Goal: Task Accomplishment & Management: Manage account settings

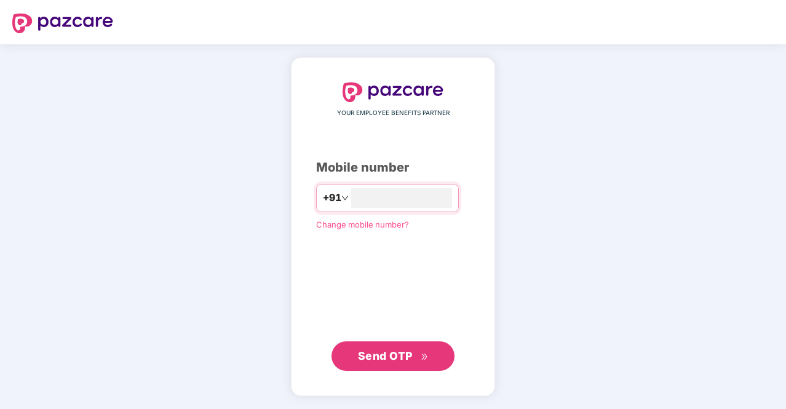
type input "**********"
click at [382, 353] on span "Send OTP" at bounding box center [385, 355] width 55 height 13
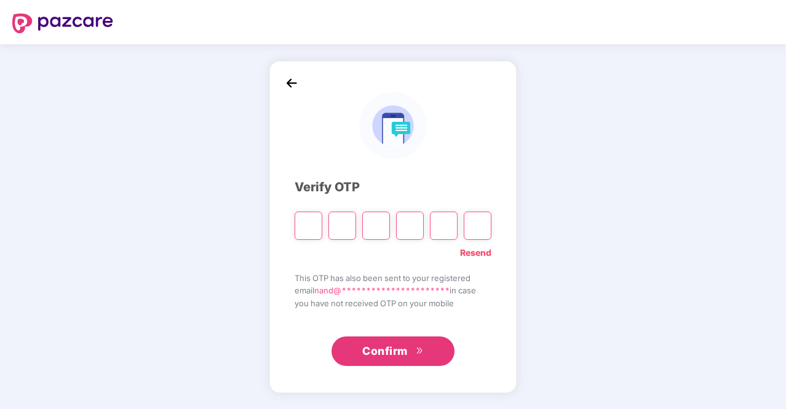
type input "*"
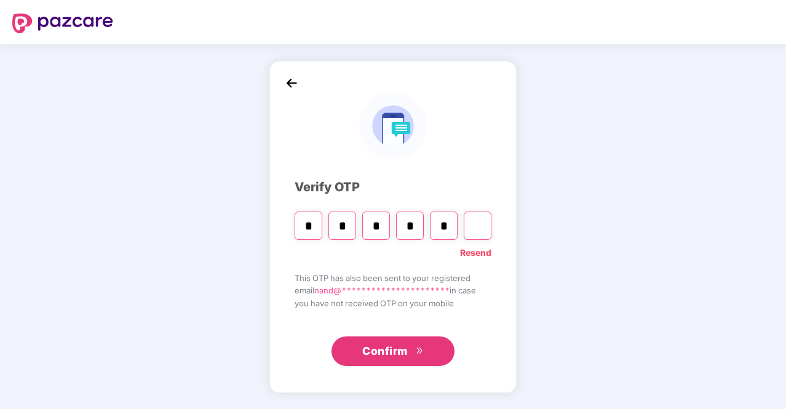
type input "*"
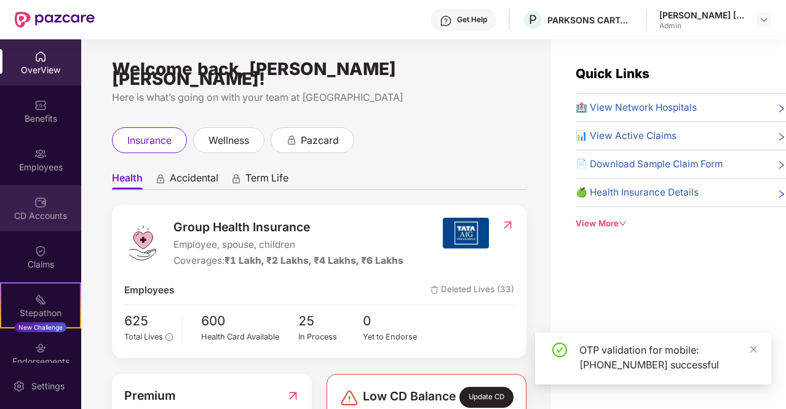
click at [33, 212] on div "CD Accounts" at bounding box center [40, 216] width 81 height 12
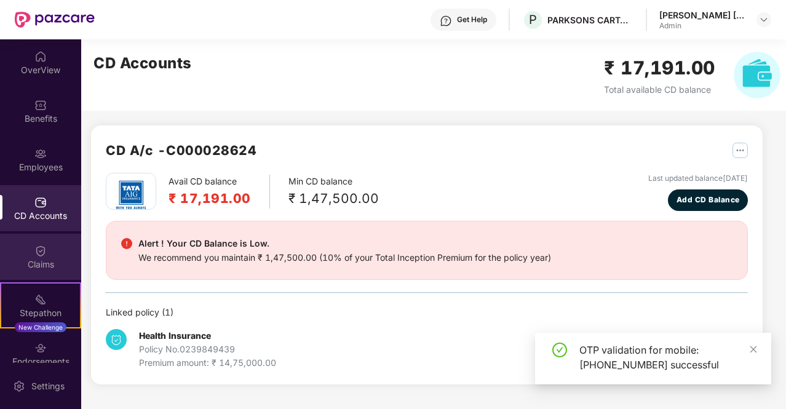
click at [33, 266] on div "Claims" at bounding box center [40, 264] width 81 height 12
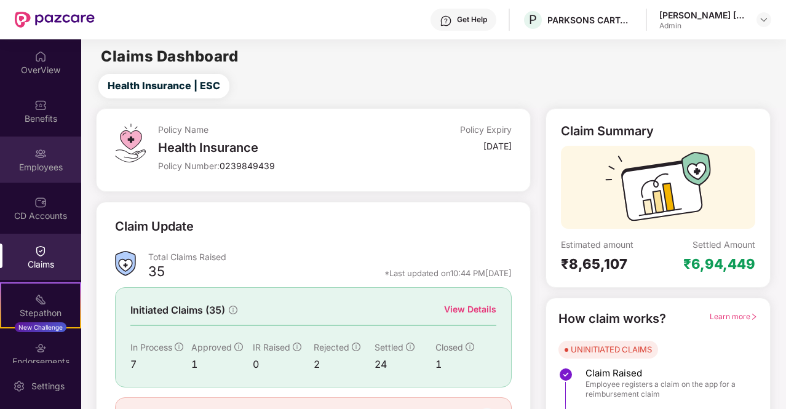
click at [41, 158] on img at bounding box center [40, 154] width 12 height 12
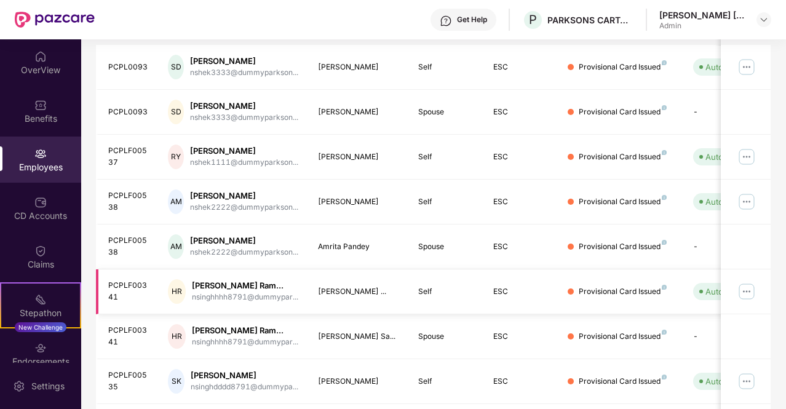
scroll to position [344, 0]
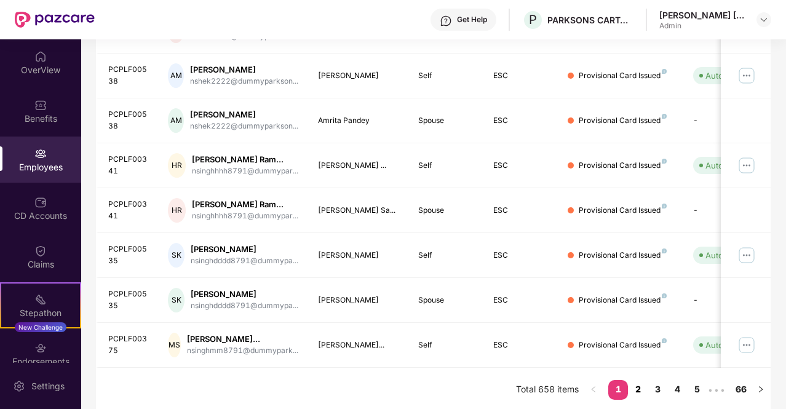
click at [639, 384] on link "2" at bounding box center [638, 389] width 20 height 18
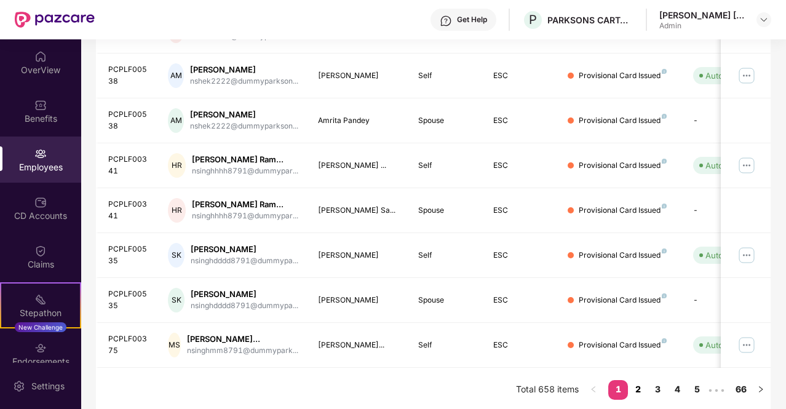
click at [642, 386] on link "2" at bounding box center [638, 389] width 20 height 18
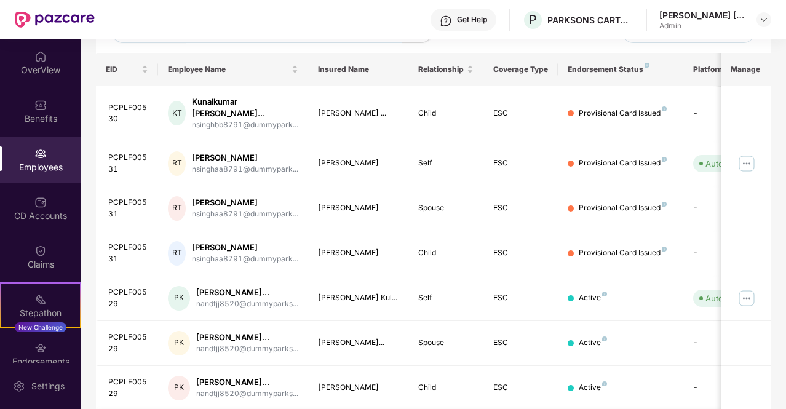
scroll to position [159, 0]
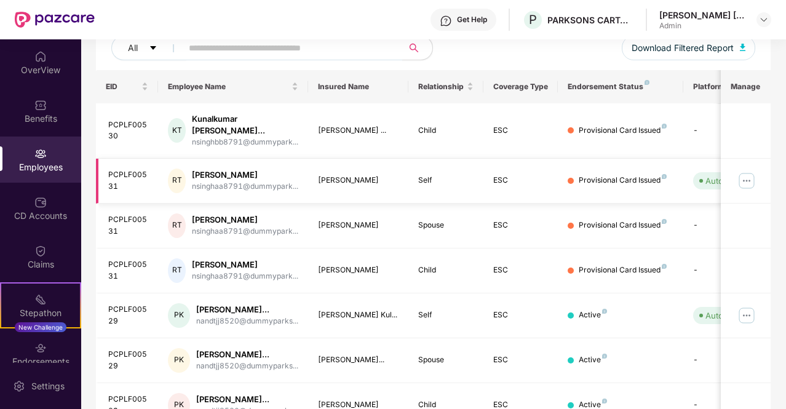
click at [745, 171] on img at bounding box center [747, 181] width 20 height 20
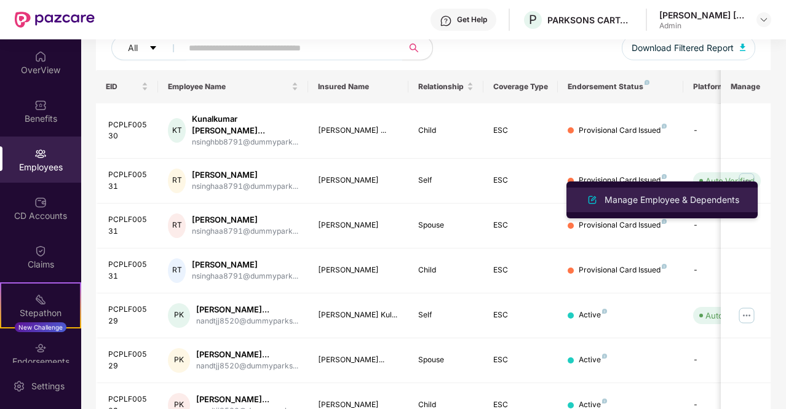
click at [646, 199] on div "Manage Employee & Dependents" at bounding box center [672, 200] width 140 height 14
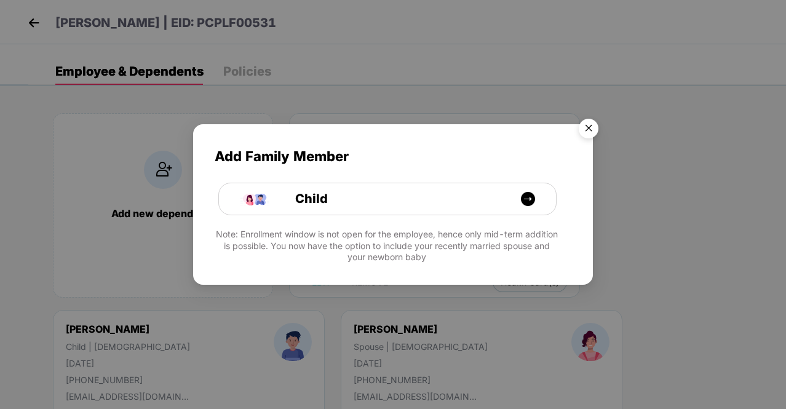
click at [591, 128] on img "Close" at bounding box center [589, 130] width 34 height 34
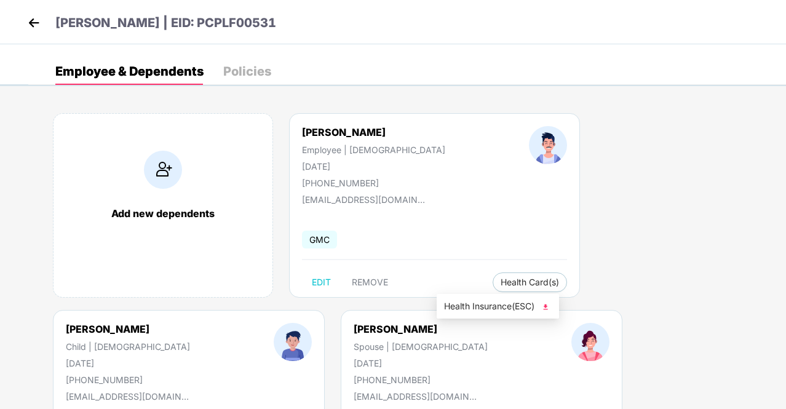
click at [485, 305] on span "Health Insurance(ESC)" at bounding box center [498, 307] width 108 height 14
click at [31, 24] on img at bounding box center [34, 23] width 18 height 18
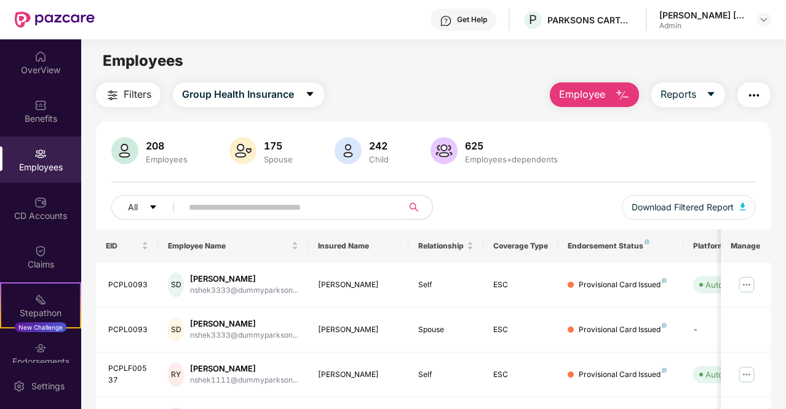
click at [227, 204] on input "text" at bounding box center [287, 207] width 197 height 18
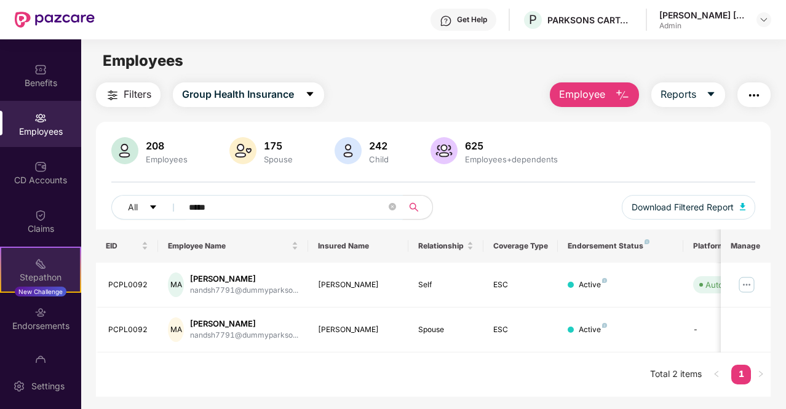
scroll to position [65, 0]
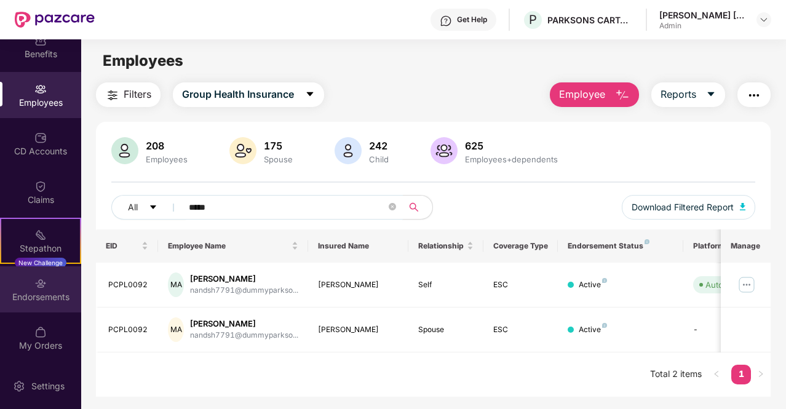
type input "*****"
click at [41, 290] on div "Endorsements" at bounding box center [40, 289] width 81 height 46
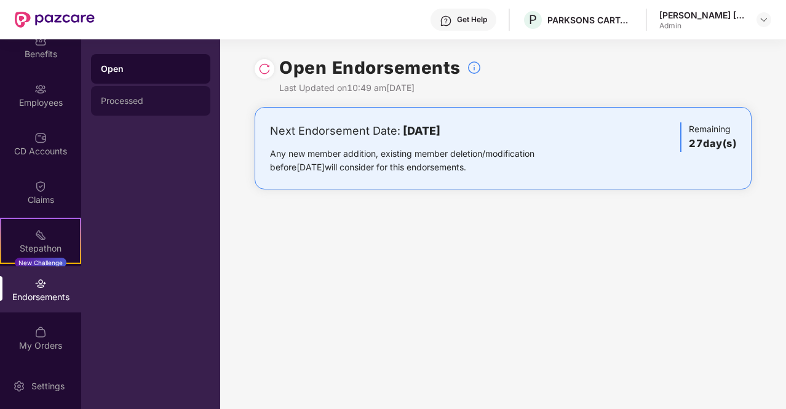
click at [125, 99] on div "Processed" at bounding box center [151, 101] width 100 height 10
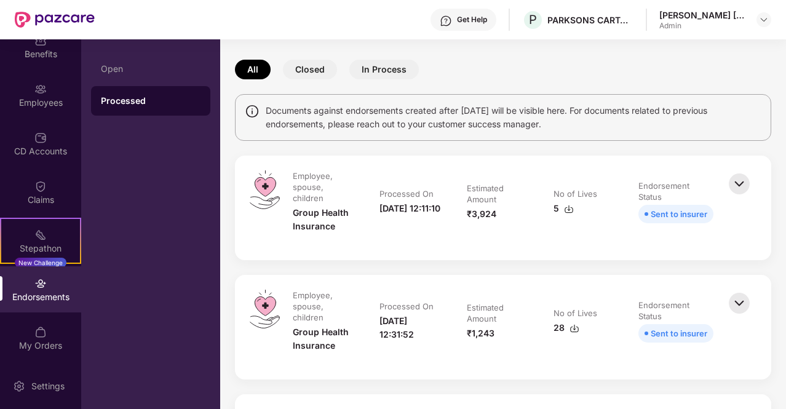
scroll to position [62, 0]
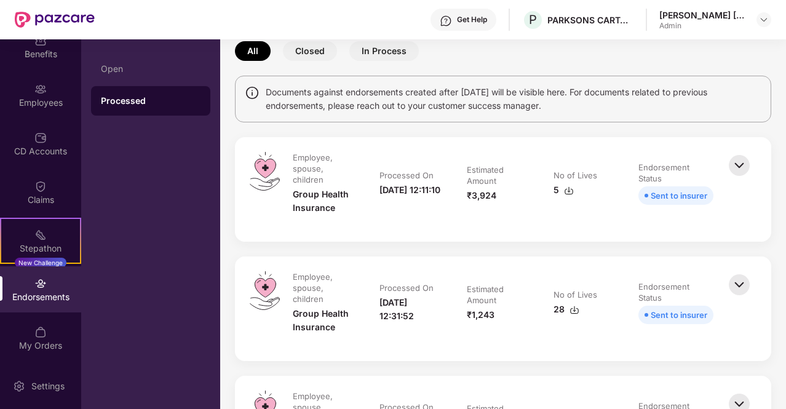
click at [741, 285] on img at bounding box center [739, 284] width 27 height 27
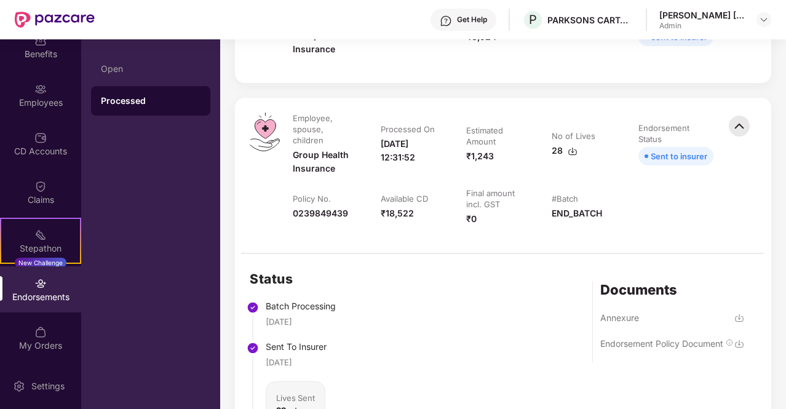
scroll to position [308, 0]
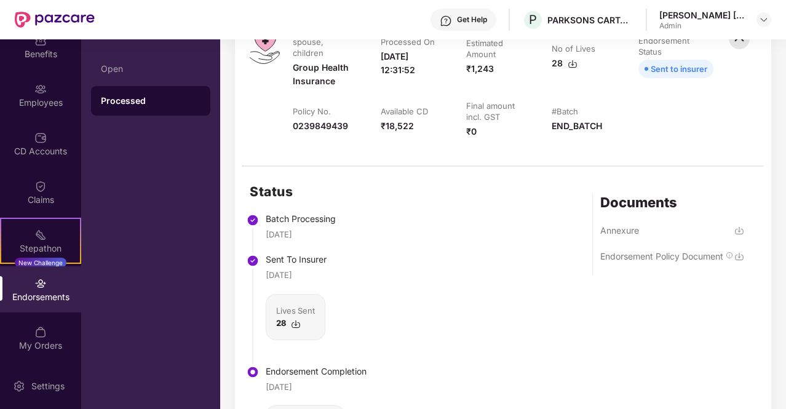
click at [740, 260] on img at bounding box center [740, 257] width 10 height 10
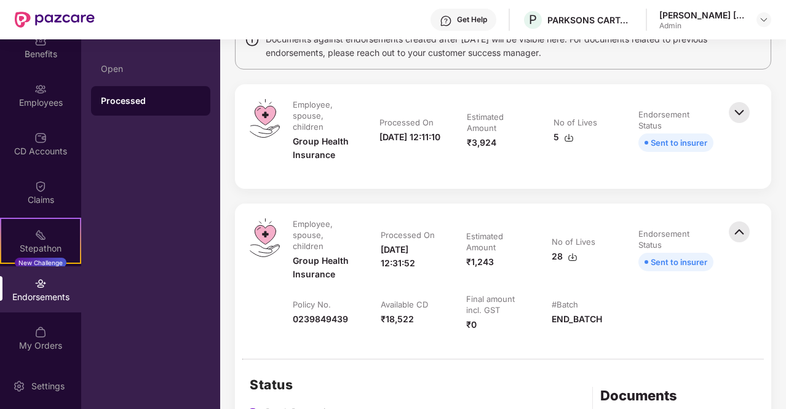
scroll to position [62, 0]
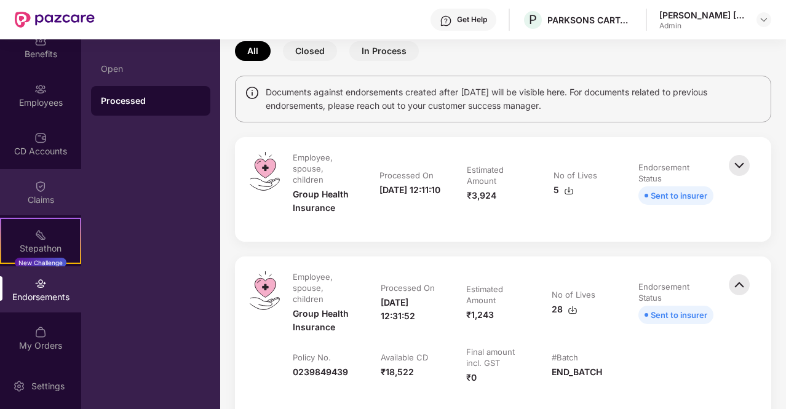
click at [37, 190] on img at bounding box center [40, 186] width 12 height 12
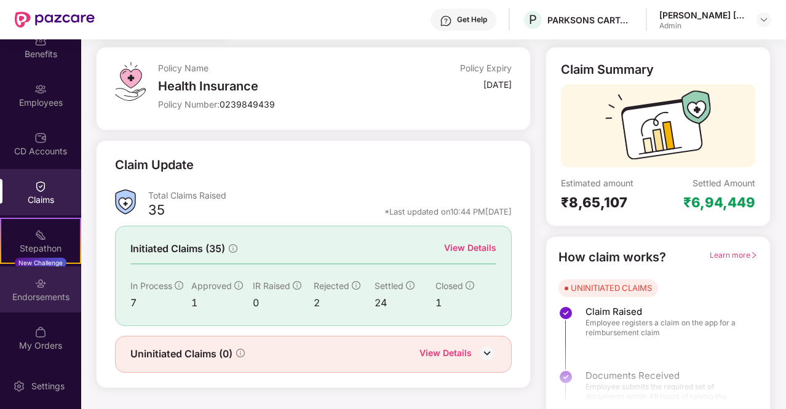
click at [50, 291] on div "Endorsements" at bounding box center [40, 297] width 81 height 12
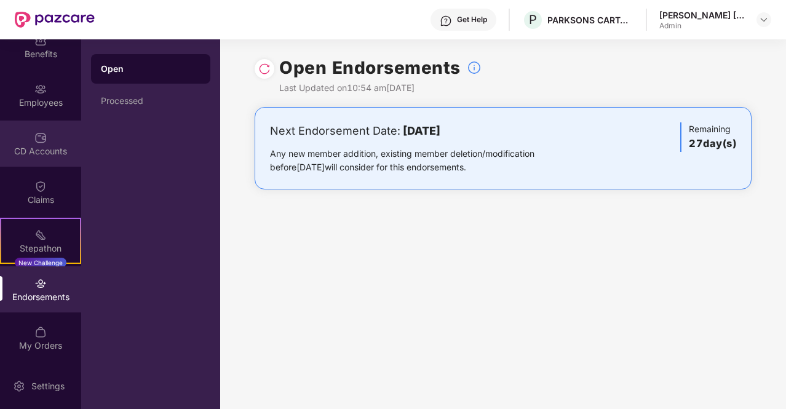
click at [41, 132] on img at bounding box center [40, 138] width 12 height 12
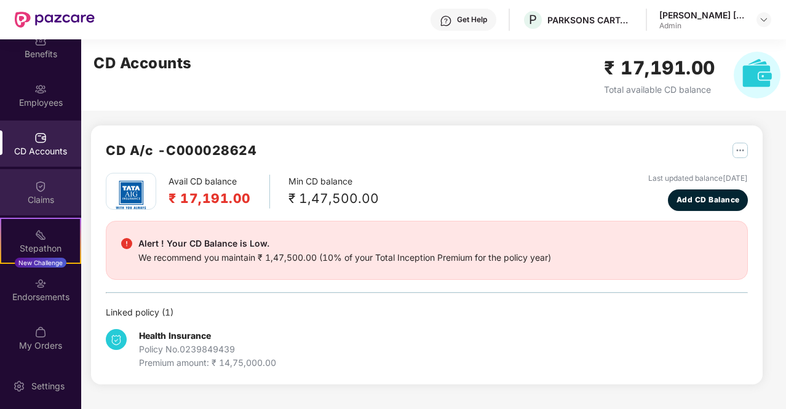
click at [33, 196] on div "Claims" at bounding box center [40, 200] width 81 height 12
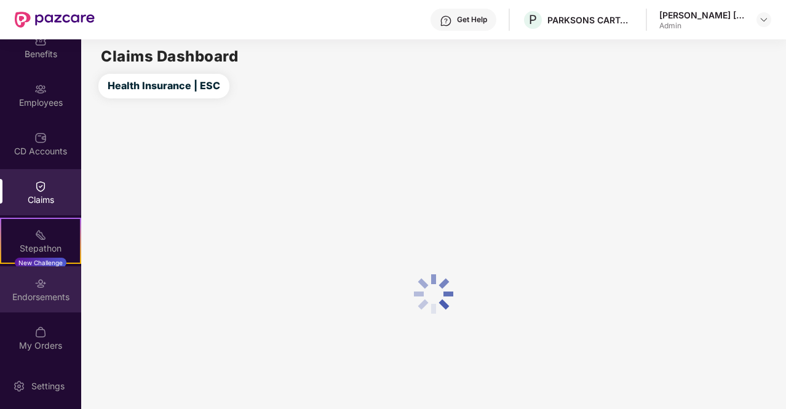
click at [43, 287] on img at bounding box center [40, 283] width 12 height 12
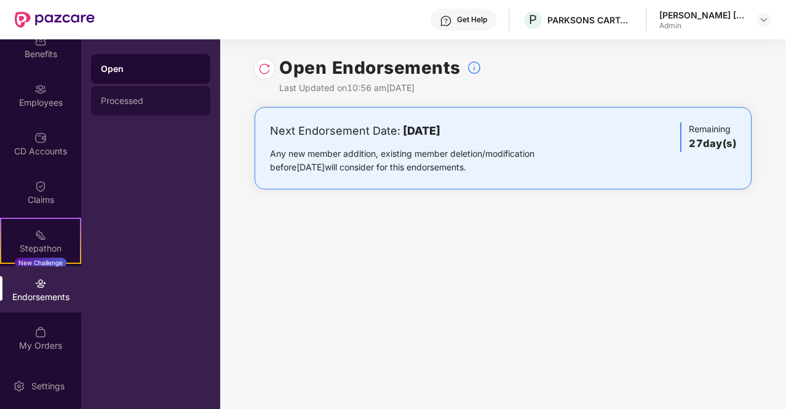
click at [133, 101] on div "Processed" at bounding box center [151, 101] width 100 height 10
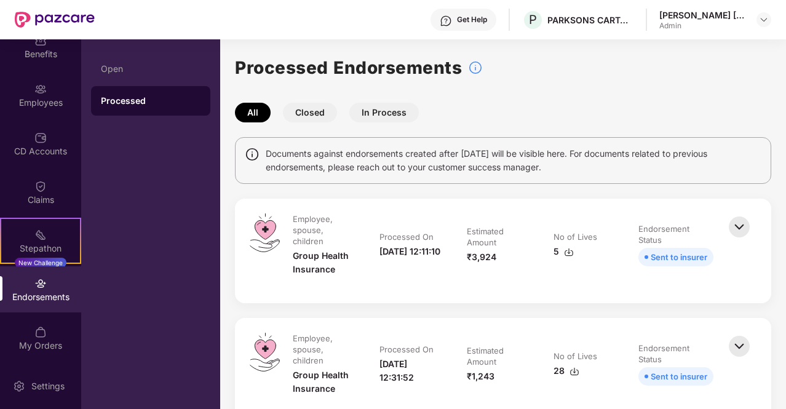
click at [738, 226] on img at bounding box center [739, 226] width 27 height 27
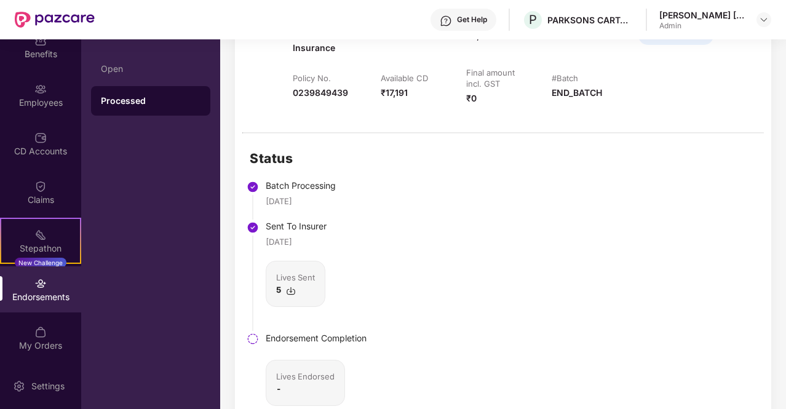
scroll to position [308, 0]
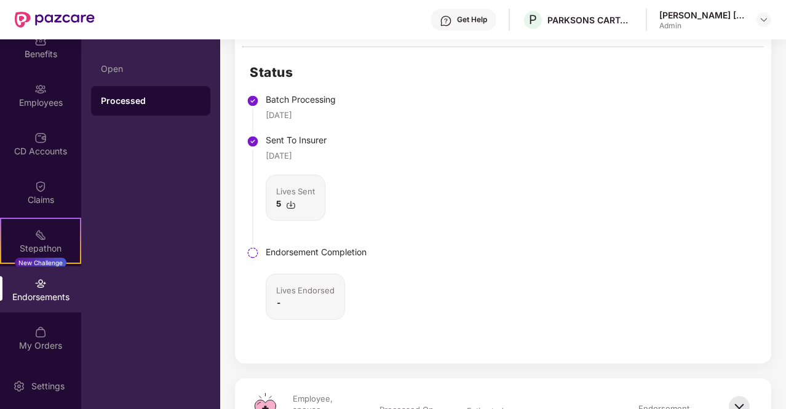
click at [292, 202] on img at bounding box center [291, 205] width 10 height 10
click at [38, 205] on div "Claims" at bounding box center [40, 192] width 81 height 46
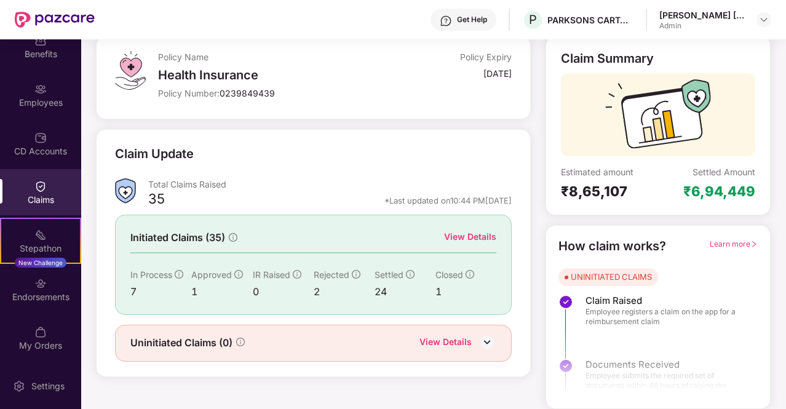
scroll to position [71, 0]
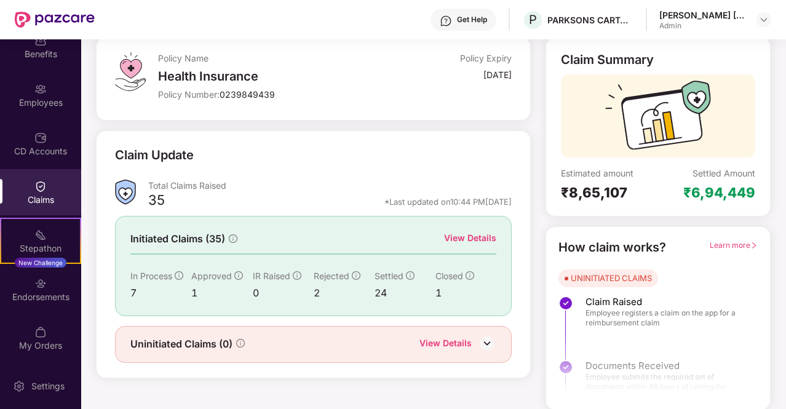
click at [465, 233] on div "View Details" at bounding box center [470, 238] width 52 height 14
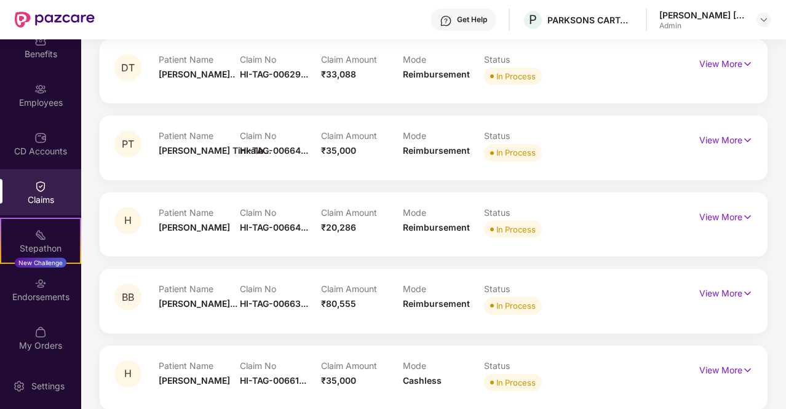
scroll to position [118, 0]
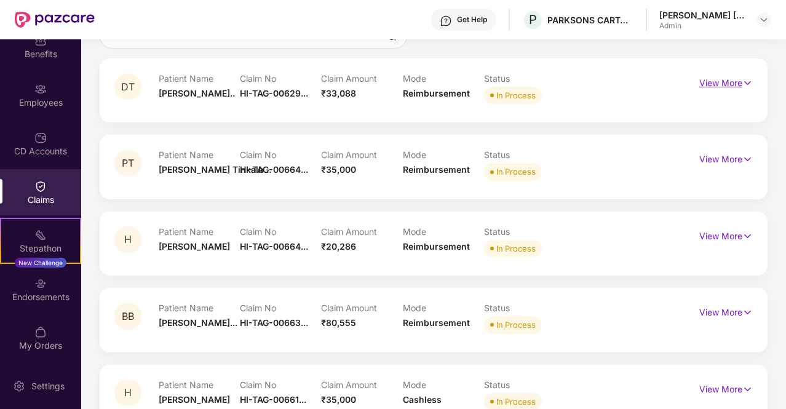
click at [744, 83] on img at bounding box center [748, 83] width 10 height 14
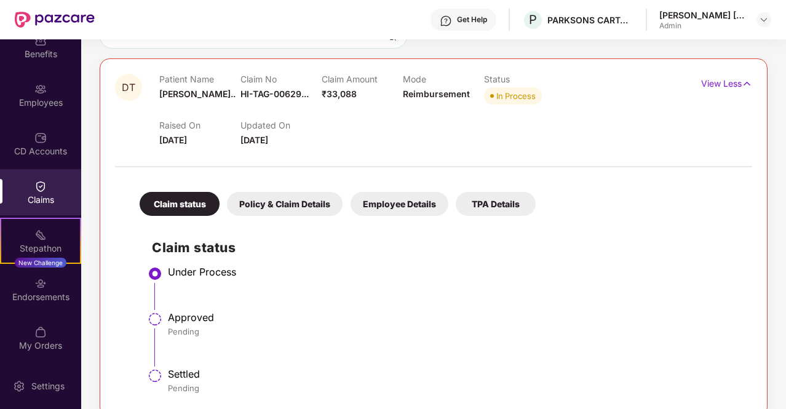
click at [313, 206] on div "Policy & Claim Details" at bounding box center [285, 204] width 116 height 24
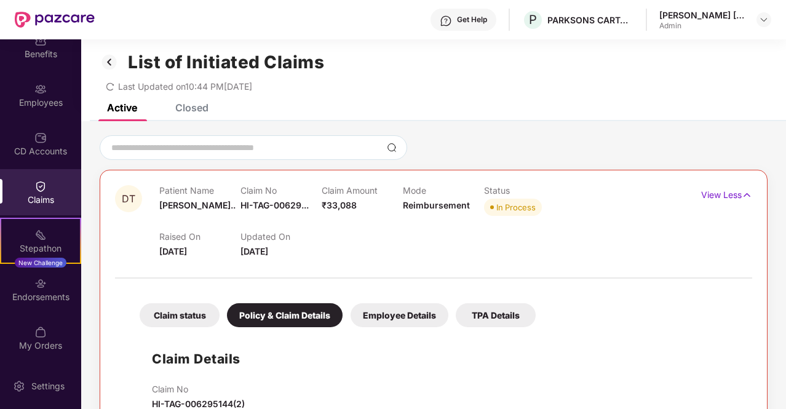
scroll to position [0, 0]
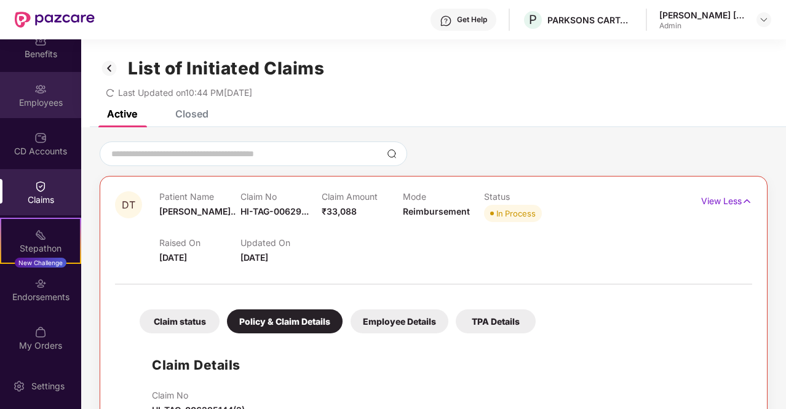
click at [48, 94] on div "Employees" at bounding box center [40, 95] width 81 height 46
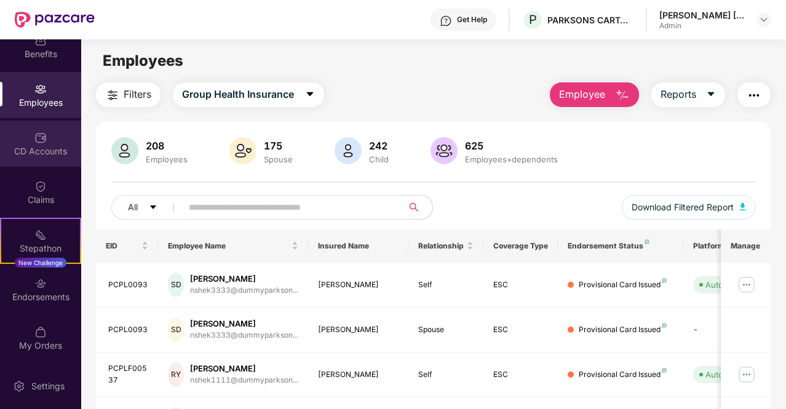
click at [44, 142] on img at bounding box center [40, 138] width 12 height 12
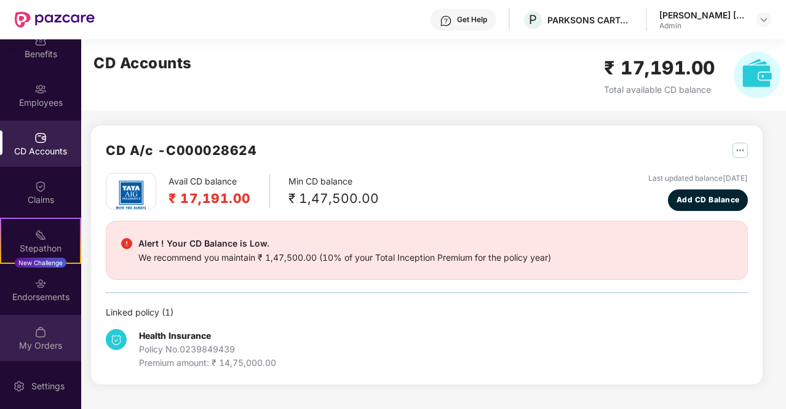
click at [46, 337] on div "My Orders" at bounding box center [40, 338] width 81 height 46
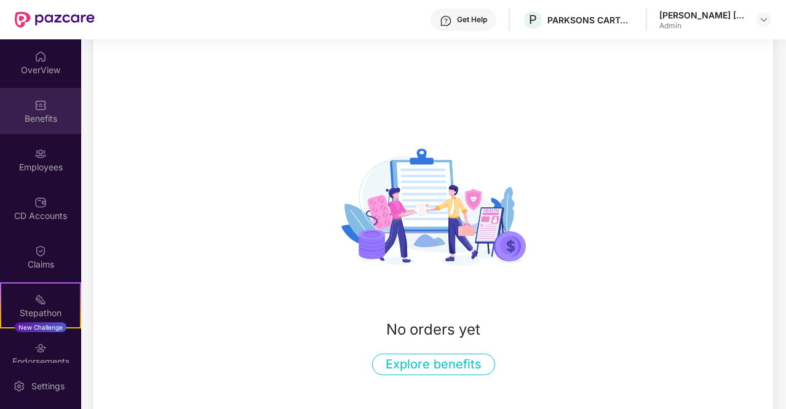
click at [44, 118] on div "Benefits" at bounding box center [40, 119] width 81 height 12
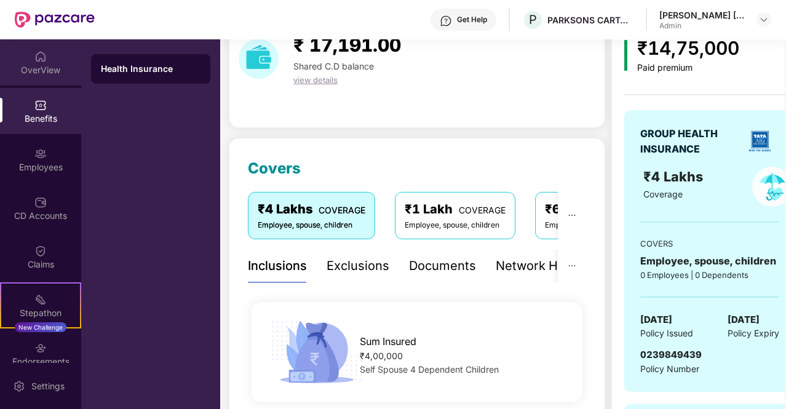
click at [39, 72] on div "OverView" at bounding box center [40, 70] width 81 height 12
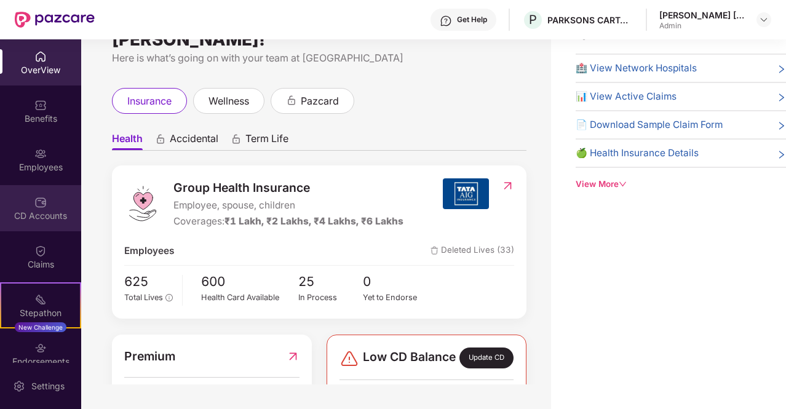
click at [28, 204] on div "CD Accounts" at bounding box center [40, 208] width 81 height 46
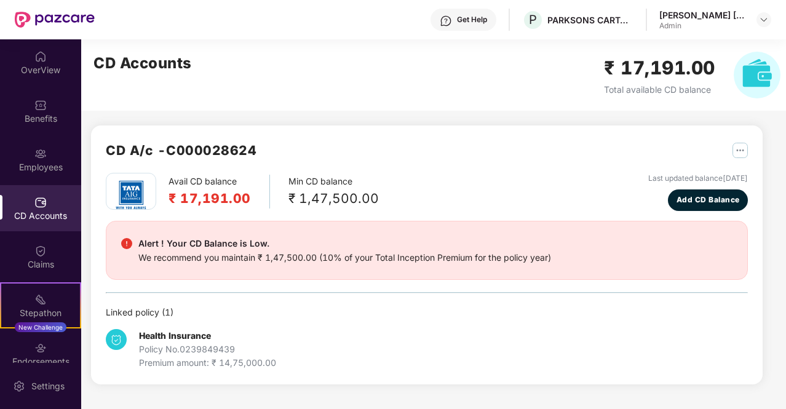
scroll to position [0, 0]
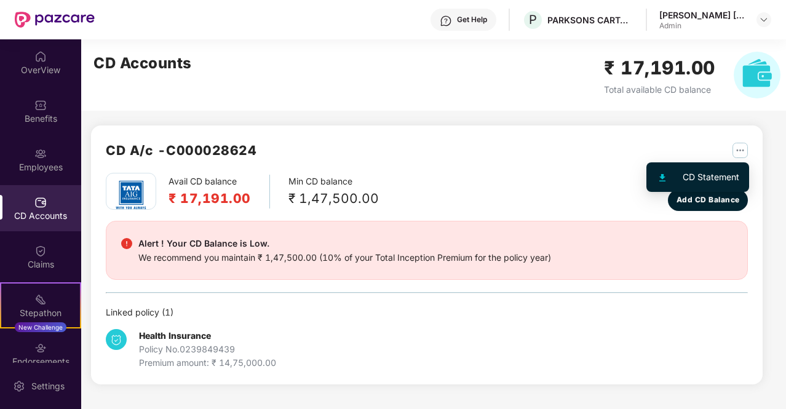
click at [705, 174] on div "CD Statement" at bounding box center [711, 177] width 57 height 14
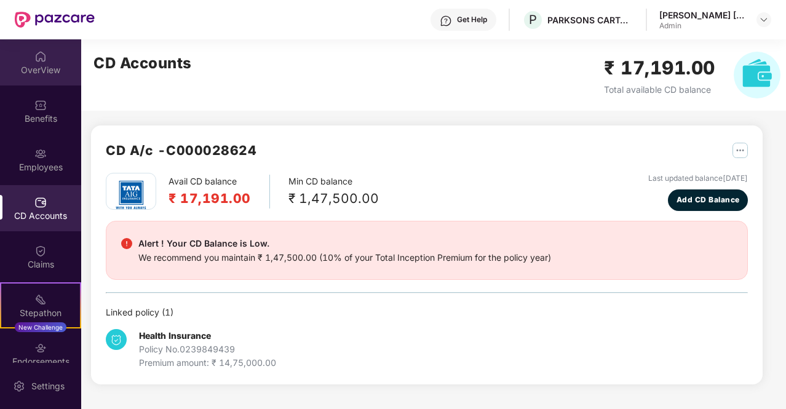
click at [39, 58] on img at bounding box center [40, 56] width 12 height 12
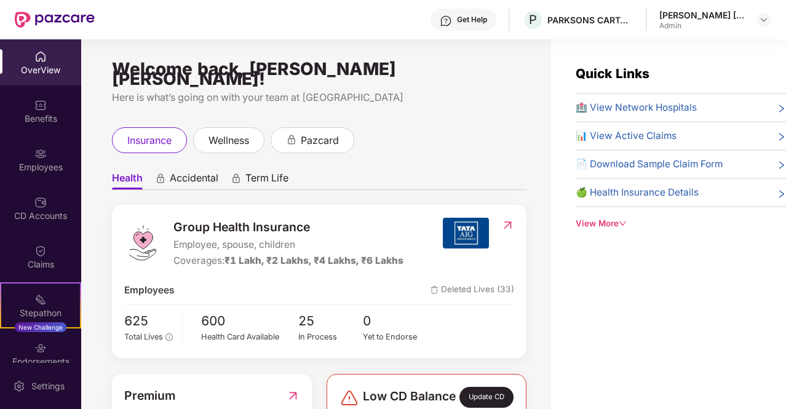
click at [680, 160] on span "📄 Download Sample Claim Form" at bounding box center [649, 164] width 147 height 15
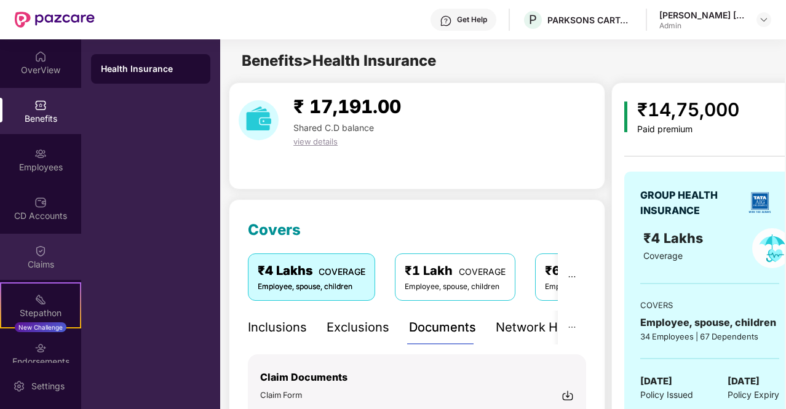
click at [40, 261] on div "Claims" at bounding box center [40, 264] width 81 height 12
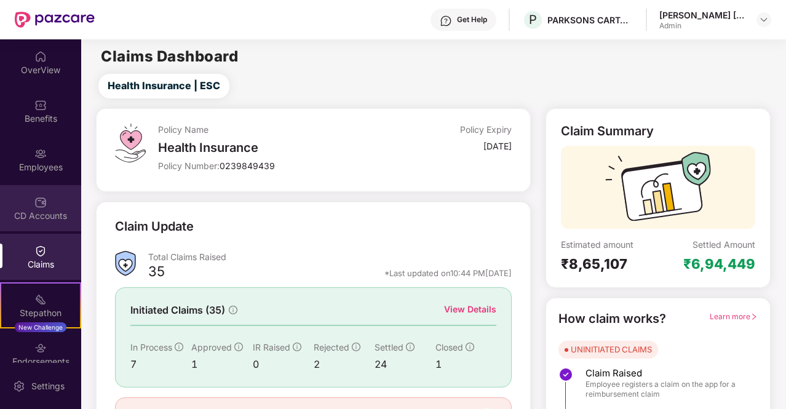
click at [39, 210] on div "CD Accounts" at bounding box center [40, 216] width 81 height 12
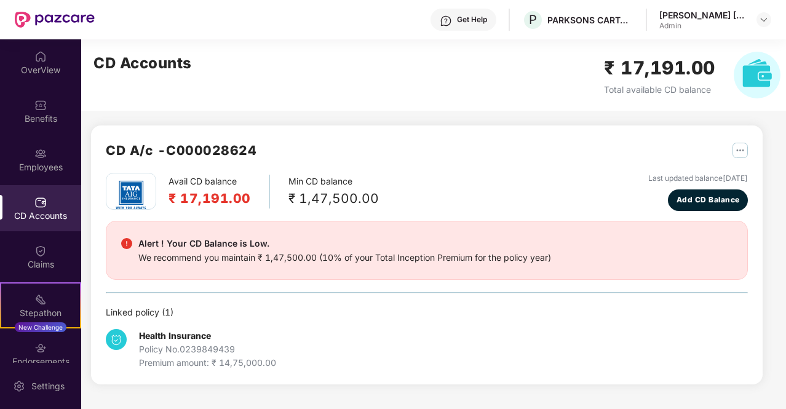
click at [171, 353] on div "Policy No. 0239849439" at bounding box center [207, 350] width 137 height 14
drag, startPoint x: 212, startPoint y: 298, endPoint x: 180, endPoint y: 306, distance: 32.8
click at [208, 298] on div "Avail CD balance ₹ 17,191.00 Min CD balance ₹ 1,47,500.00 Last updated balance …" at bounding box center [427, 271] width 642 height 197
drag, startPoint x: 173, startPoint y: 309, endPoint x: 179, endPoint y: 304, distance: 7.8
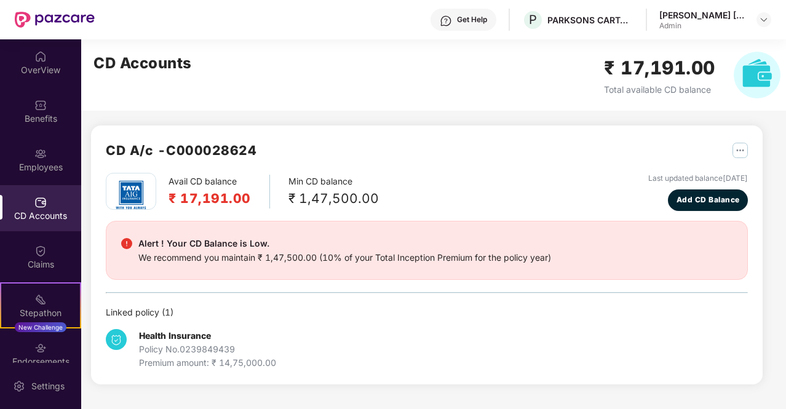
click at [173, 310] on div "Linked policy ( 1 )" at bounding box center [427, 313] width 642 height 14
drag, startPoint x: 255, startPoint y: 252, endPoint x: 391, endPoint y: 215, distance: 140.9
click at [256, 251] on div "We recommend you maintain ₹ 1,47,500.00 (10% of your Total Inception Premium fo…" at bounding box center [344, 258] width 413 height 14
drag, startPoint x: 504, startPoint y: 201, endPoint x: 584, endPoint y: 197, distance: 80.1
click at [514, 199] on div "Avail CD balance ₹ 17,191.00 Min CD balance ₹ 1,47,500.00 Last updated balance …" at bounding box center [427, 192] width 642 height 38
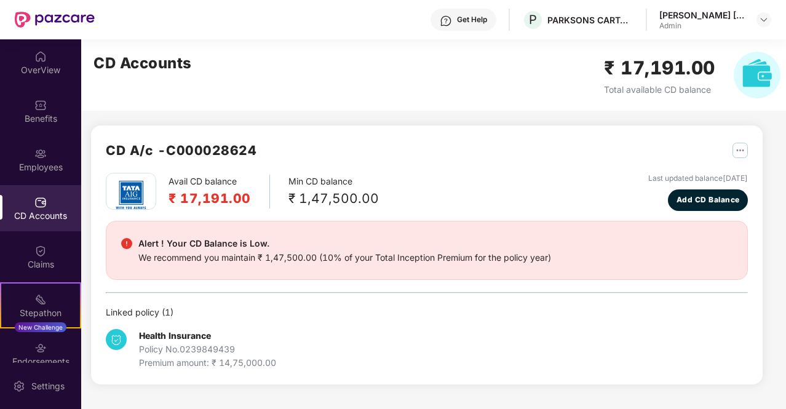
click at [146, 191] on img at bounding box center [131, 194] width 43 height 43
drag, startPoint x: 175, startPoint y: 196, endPoint x: 206, endPoint y: 196, distance: 31.4
click at [178, 197] on h2 "₹ 17,191.00" at bounding box center [210, 198] width 82 height 20
drag, startPoint x: 226, startPoint y: 194, endPoint x: 289, endPoint y: 193, distance: 62.2
click at [228, 194] on h2 "₹ 17,191.00" at bounding box center [210, 198] width 82 height 20
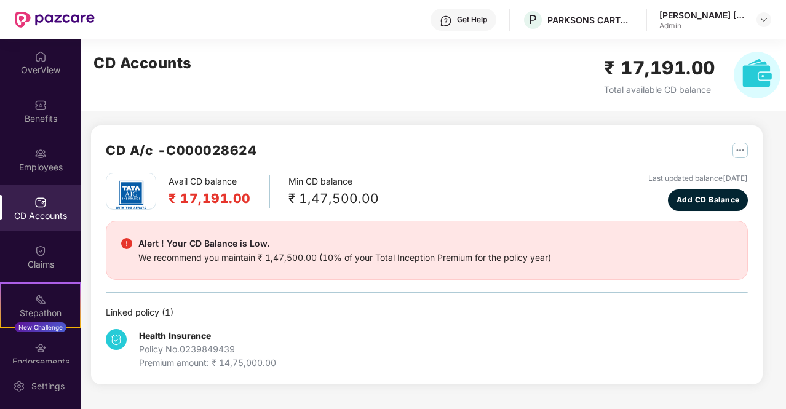
click at [305, 188] on div "₹ 1,47,500.00" at bounding box center [334, 198] width 90 height 20
drag, startPoint x: 697, startPoint y: 67, endPoint x: 735, endPoint y: 78, distance: 39.1
click at [700, 67] on h2 "₹ 17,191.00" at bounding box center [659, 68] width 111 height 29
click at [757, 72] on img at bounding box center [757, 75] width 47 height 47
click at [34, 249] on img at bounding box center [40, 251] width 12 height 12
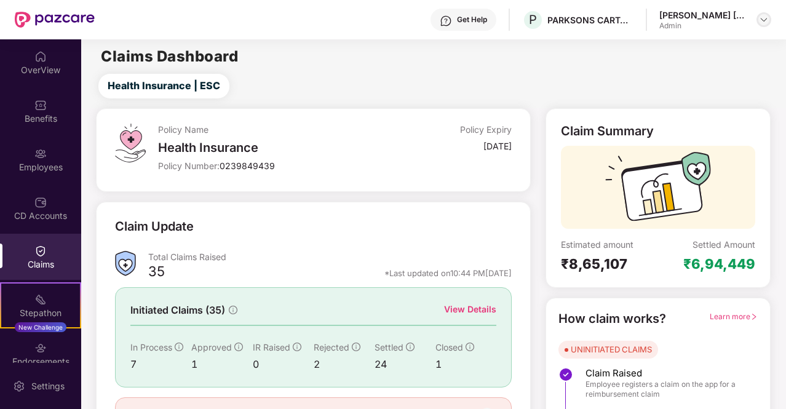
click at [766, 20] on img at bounding box center [764, 20] width 10 height 10
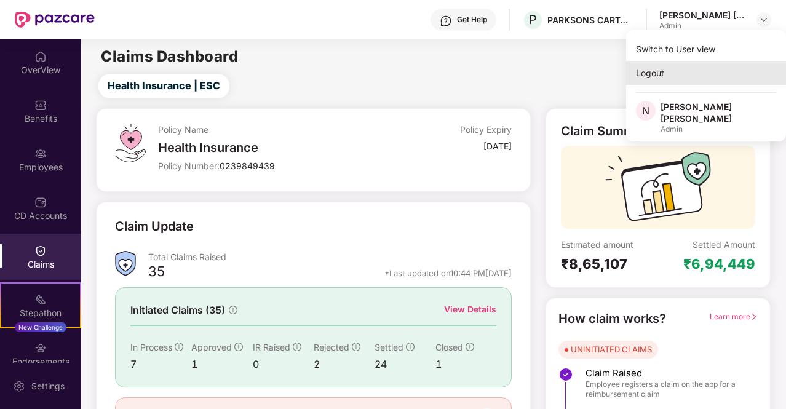
click at [662, 74] on div "Logout" at bounding box center [706, 73] width 160 height 24
